Goal: Task Accomplishment & Management: Manage account settings

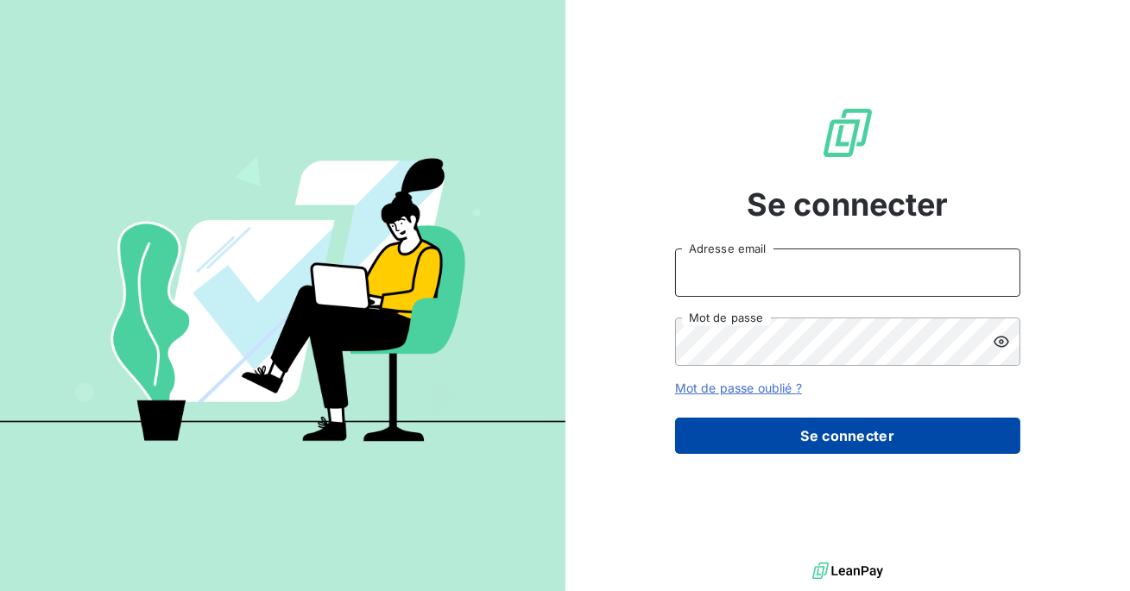
type input "admin@ecores"
click at [798, 430] on button "Se connecter" at bounding box center [847, 436] width 345 height 36
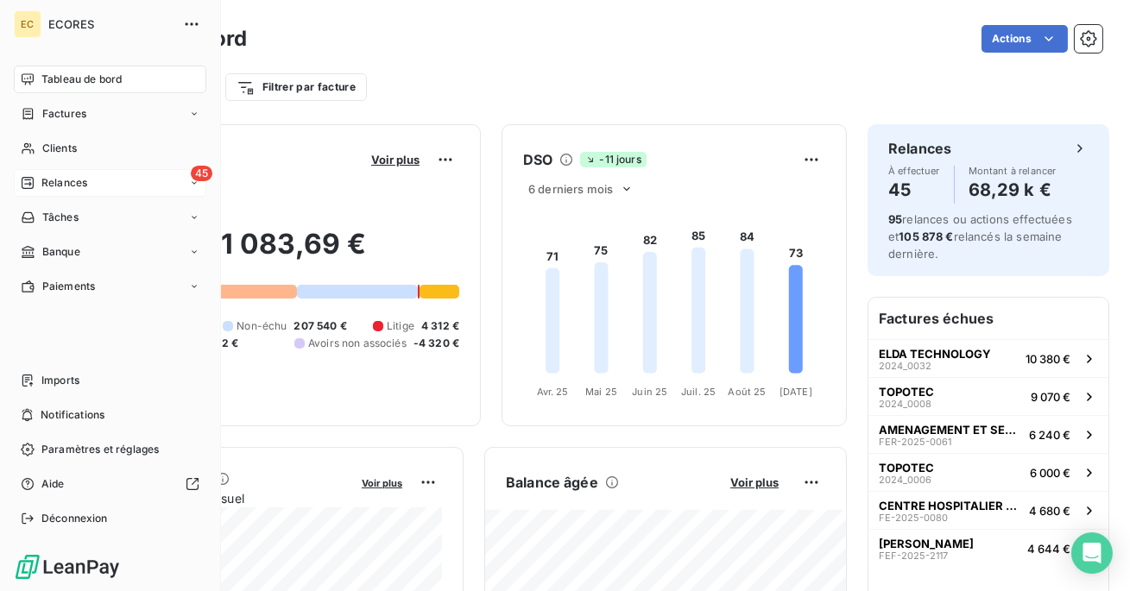
click at [28, 191] on div "45 Relances" at bounding box center [110, 183] width 193 height 28
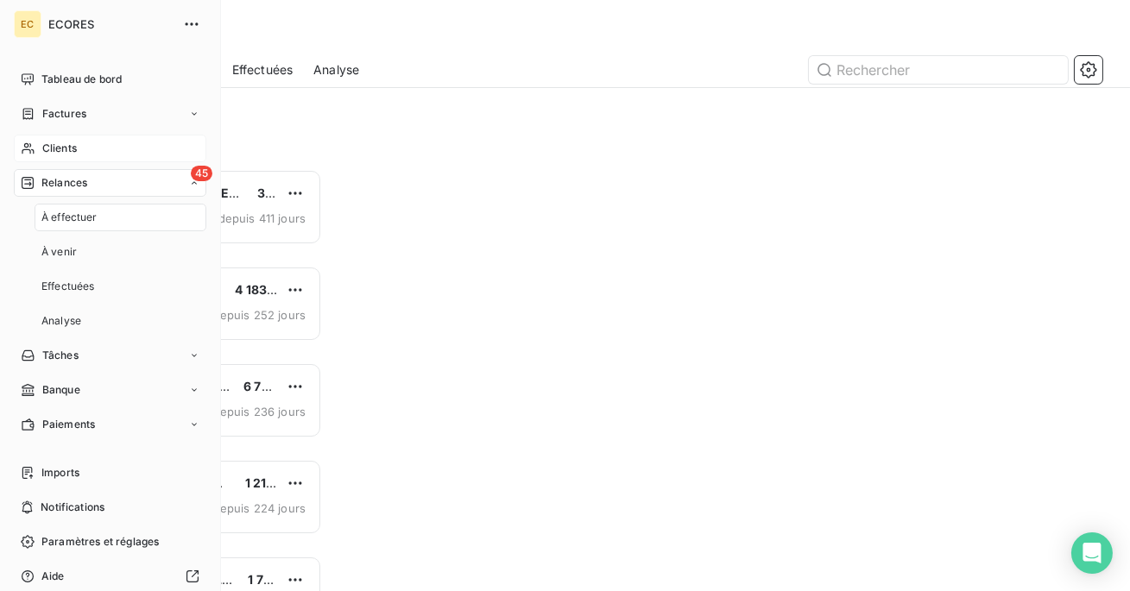
scroll to position [422, 239]
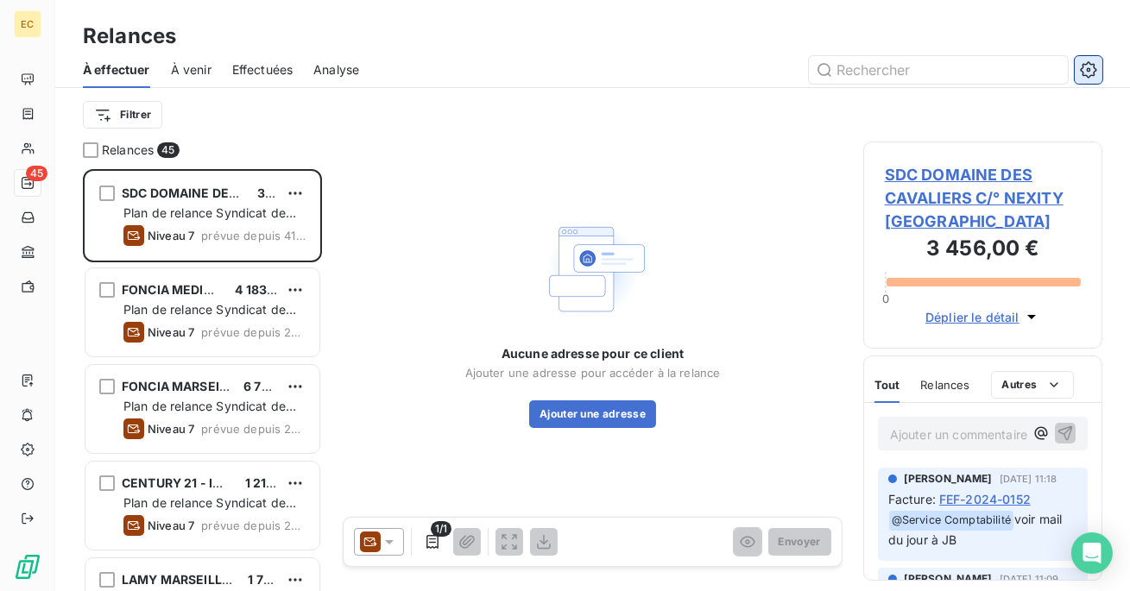
click at [1095, 66] on icon "button" at bounding box center [1088, 69] width 17 height 17
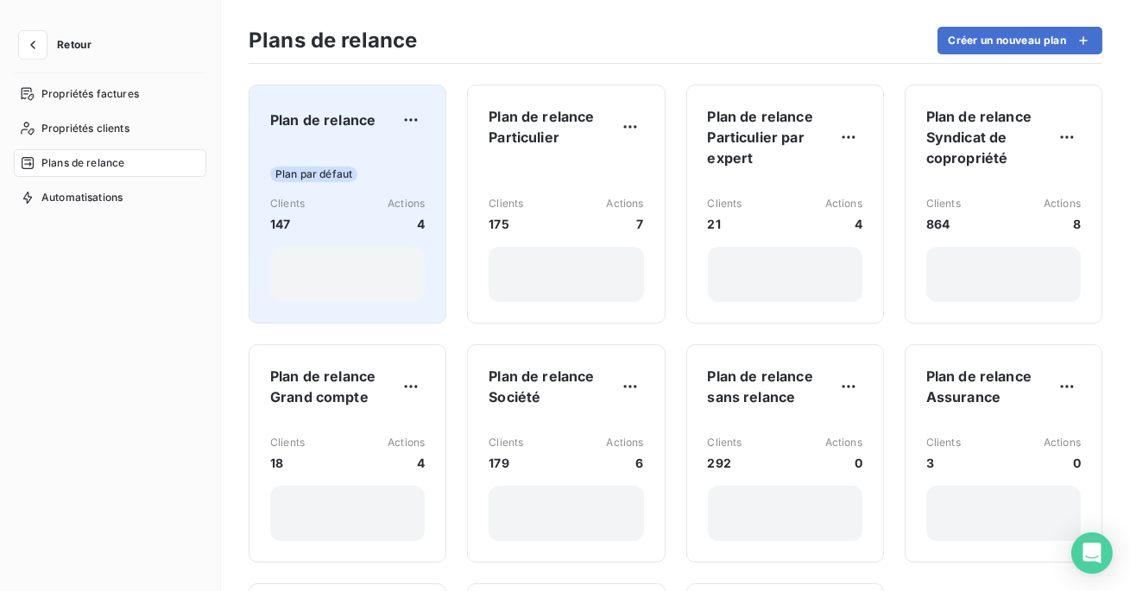
click at [341, 218] on div "Clients 147 Actions 4" at bounding box center [347, 214] width 155 height 37
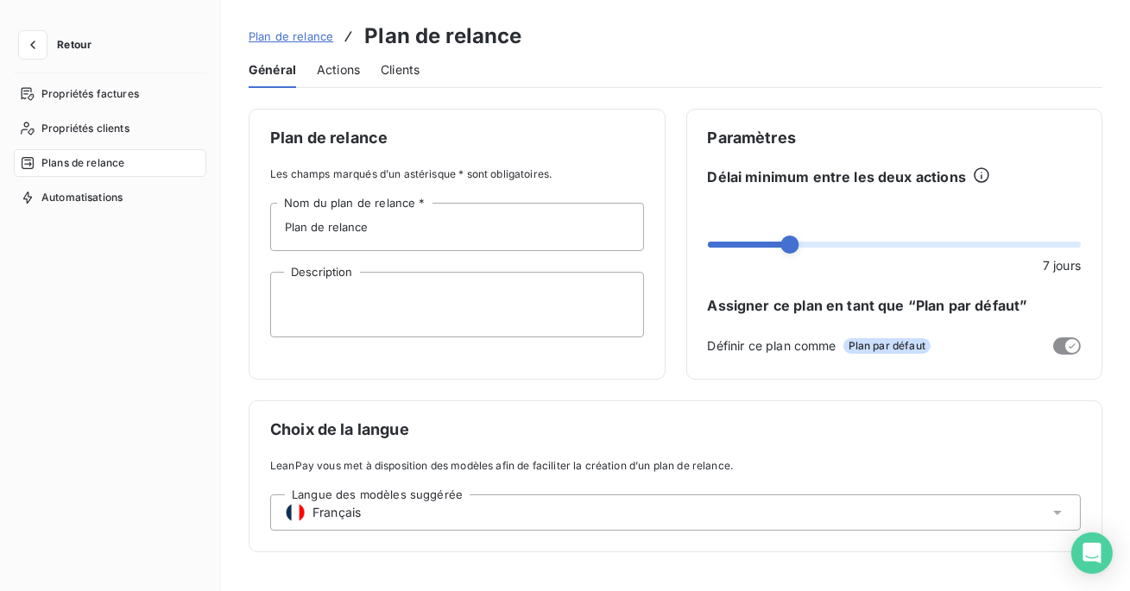
click at [339, 69] on span "Actions" at bounding box center [338, 69] width 43 height 17
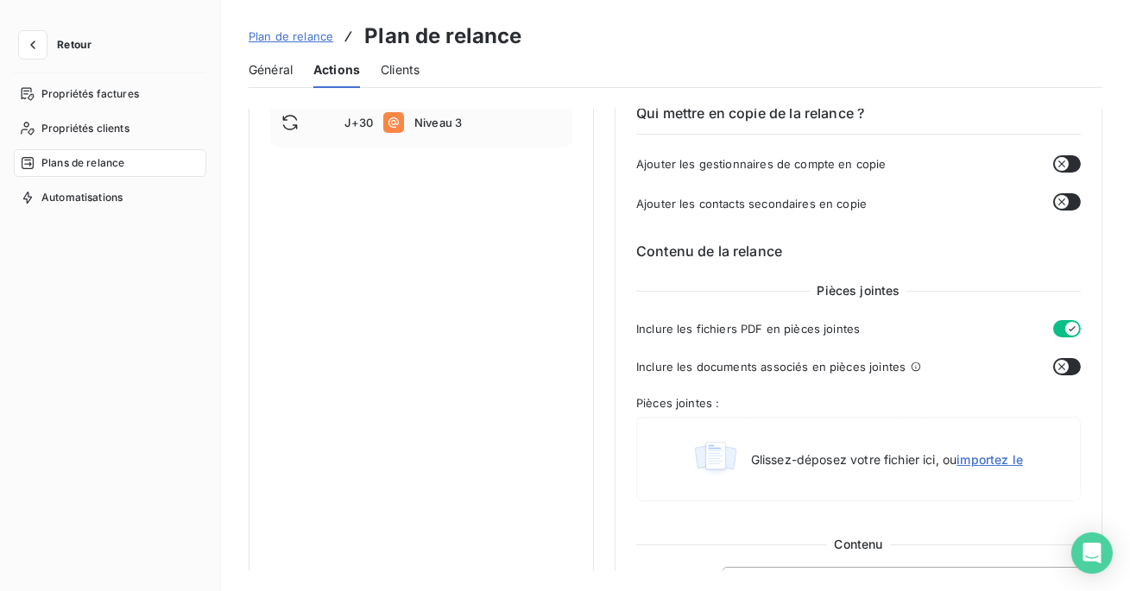
scroll to position [312, 0]
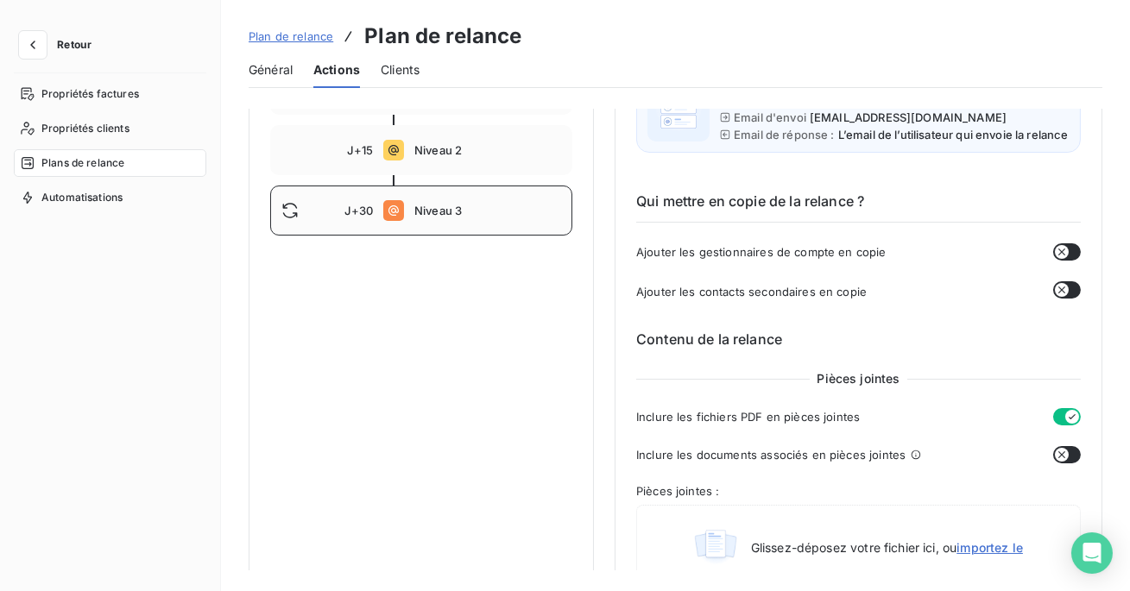
click at [447, 216] on span "Niveau 3" at bounding box center [487, 211] width 147 height 14
type input "30"
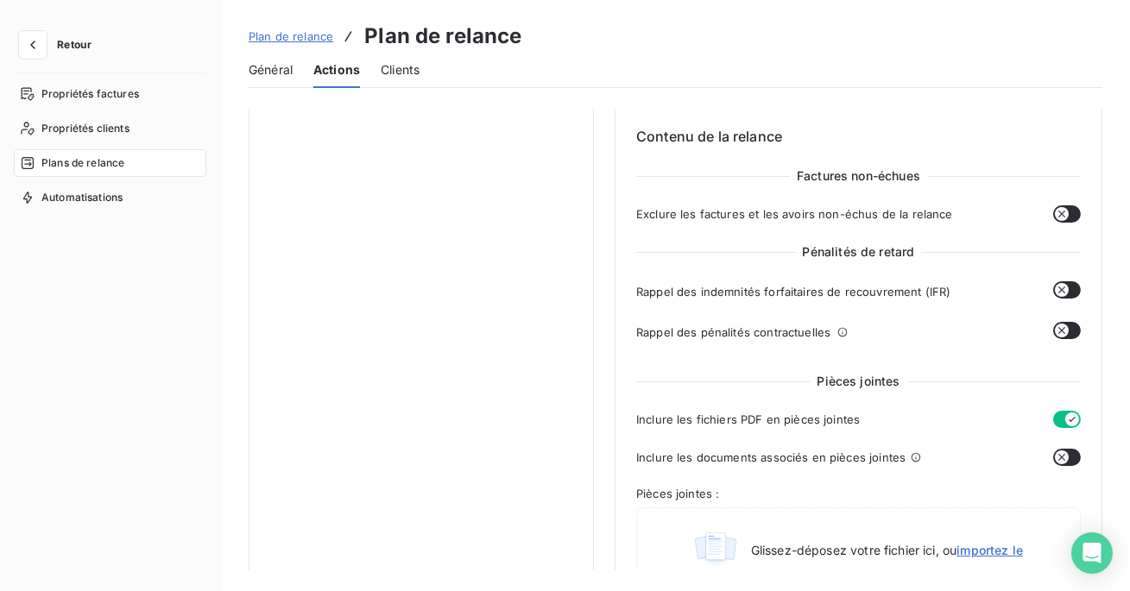
scroll to position [622, 0]
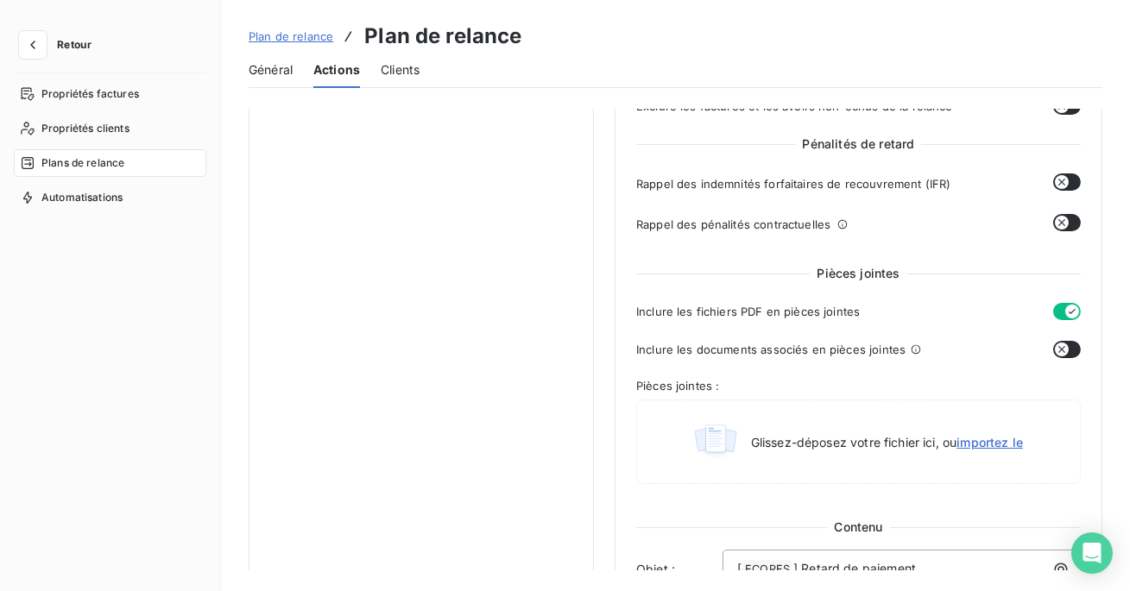
click at [1070, 231] on button "button" at bounding box center [1067, 222] width 28 height 17
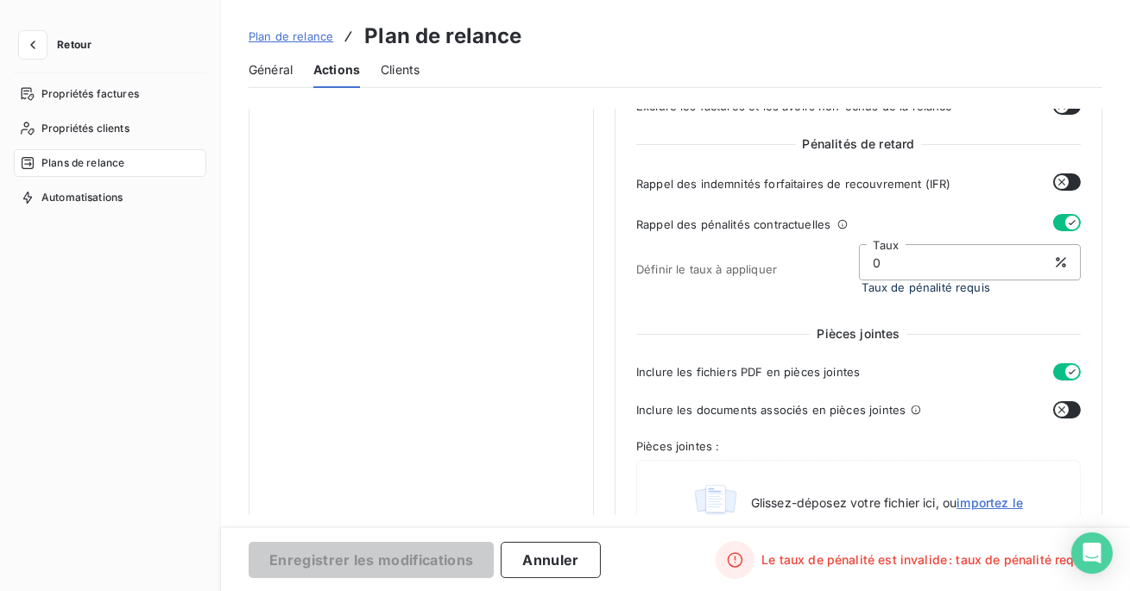
click at [966, 275] on input "0" at bounding box center [970, 262] width 221 height 35
type input "8"
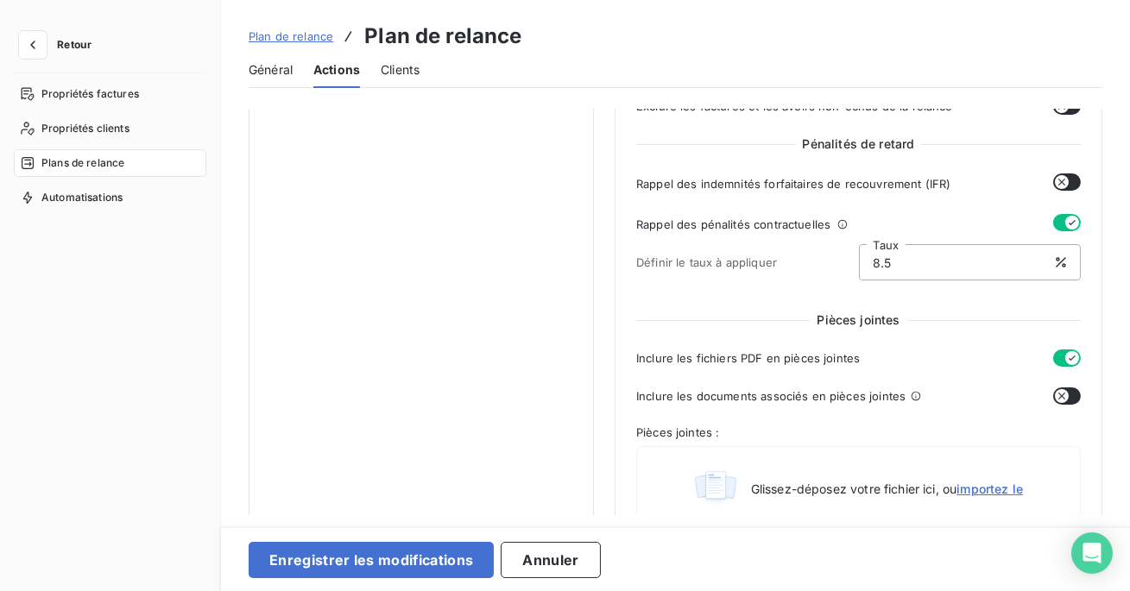
type input "8"
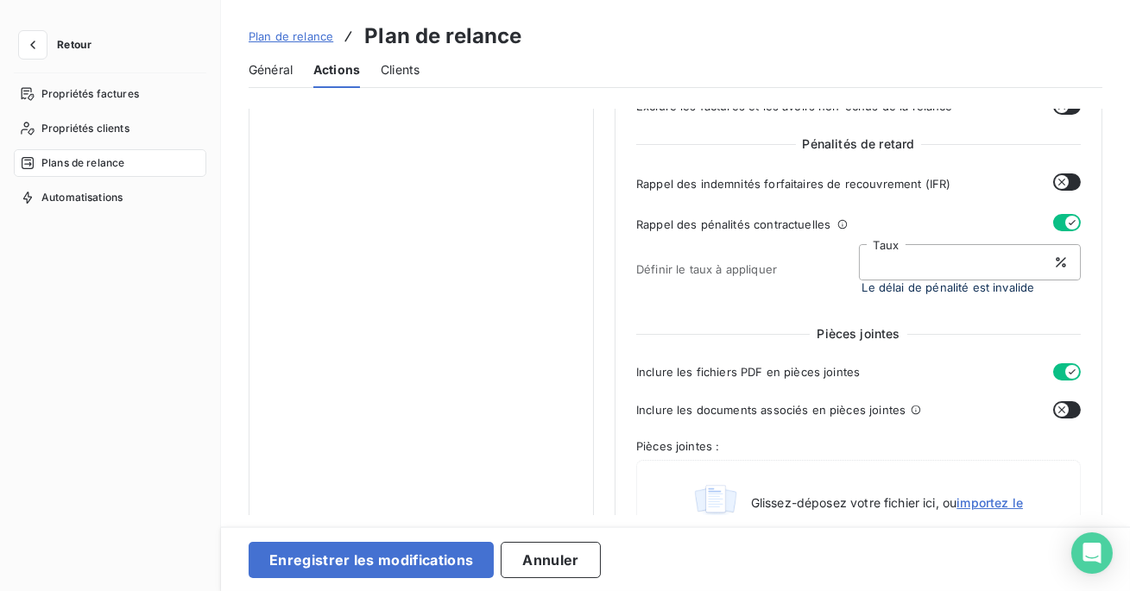
click at [1054, 231] on button "button" at bounding box center [1067, 222] width 28 height 17
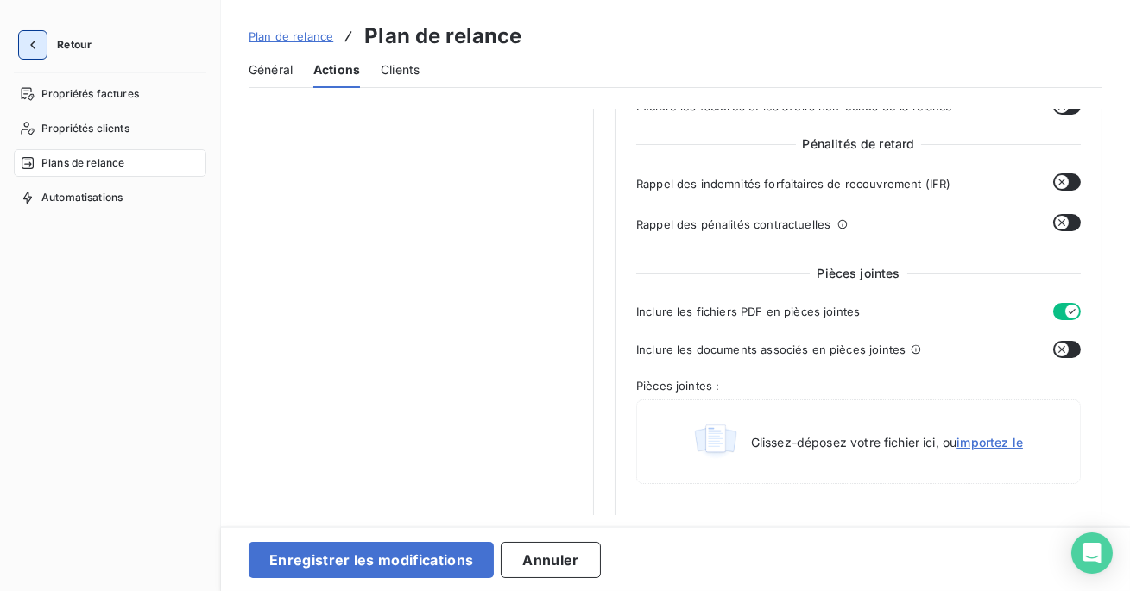
click at [35, 44] on icon "button" at bounding box center [32, 44] width 17 height 17
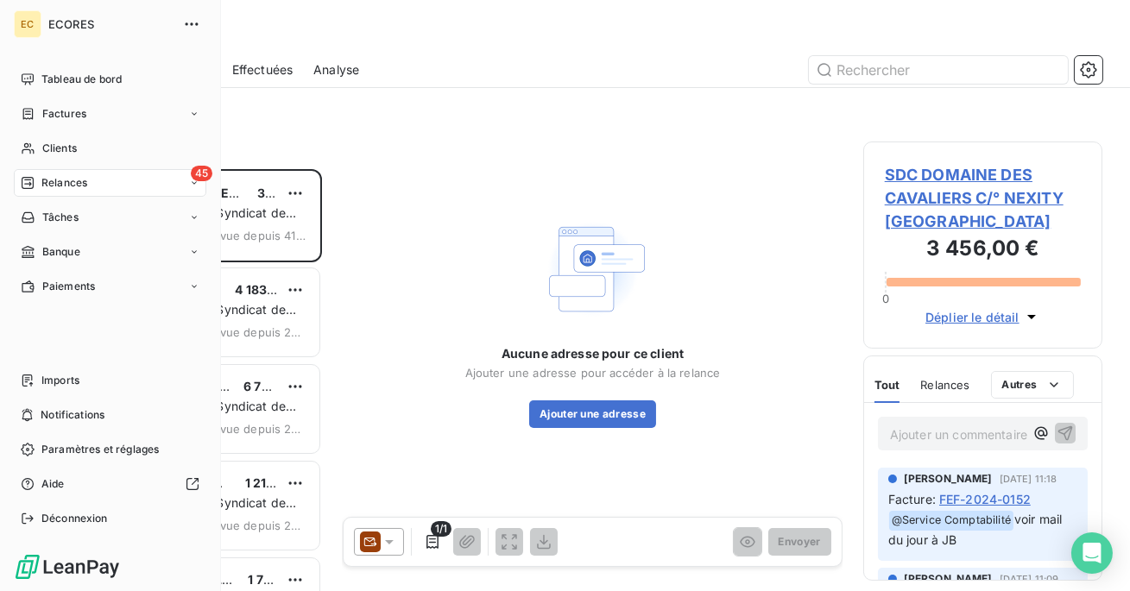
scroll to position [422, 239]
click at [84, 506] on div "Déconnexion" at bounding box center [110, 519] width 193 height 28
